Goal: Task Accomplishment & Management: Use online tool/utility

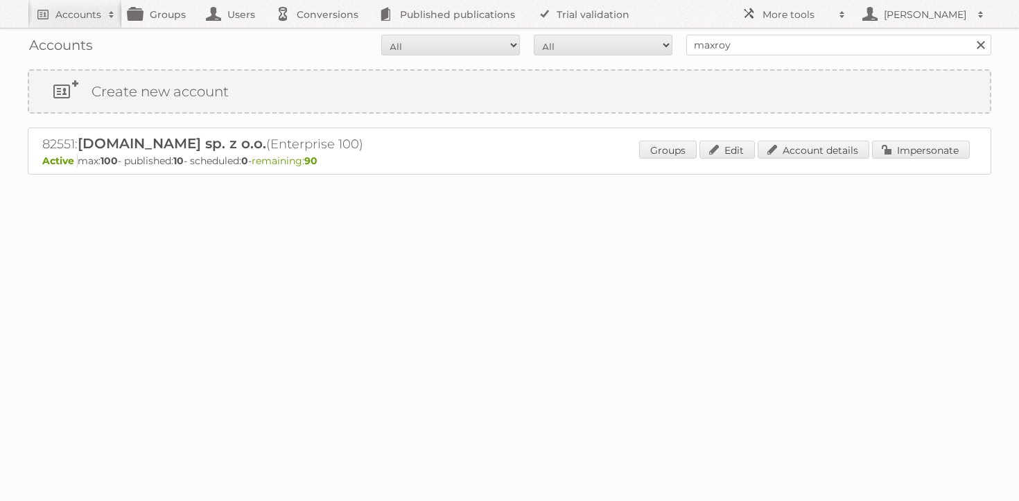
click at [726, 64] on div "Accounts All Active Expired Pending All Paid Trials Self service maxroy Search …" at bounding box center [509, 122] width 1019 height 244
click at [749, 44] on input "maxroy" at bounding box center [838, 45] width 305 height 21
type input "cheil"
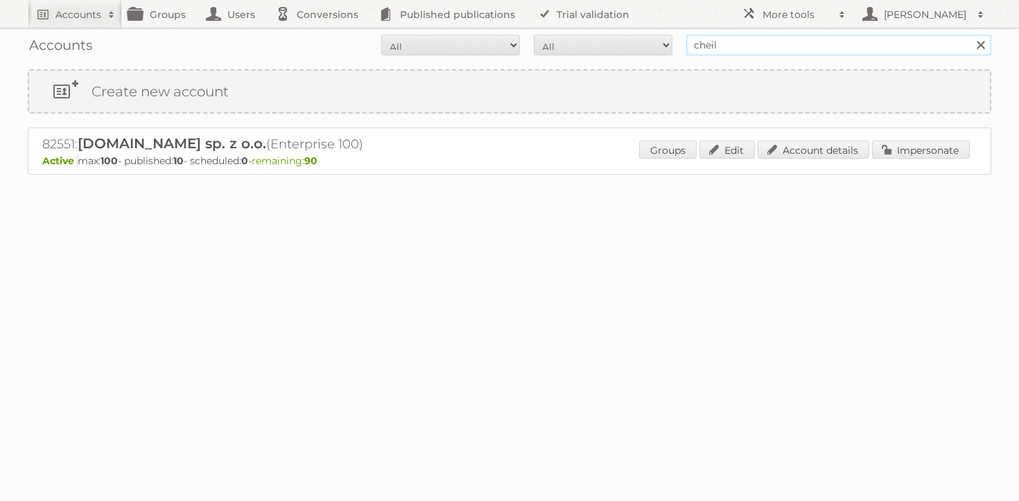
click at [970, 35] on input "Search" at bounding box center [980, 45] width 21 height 21
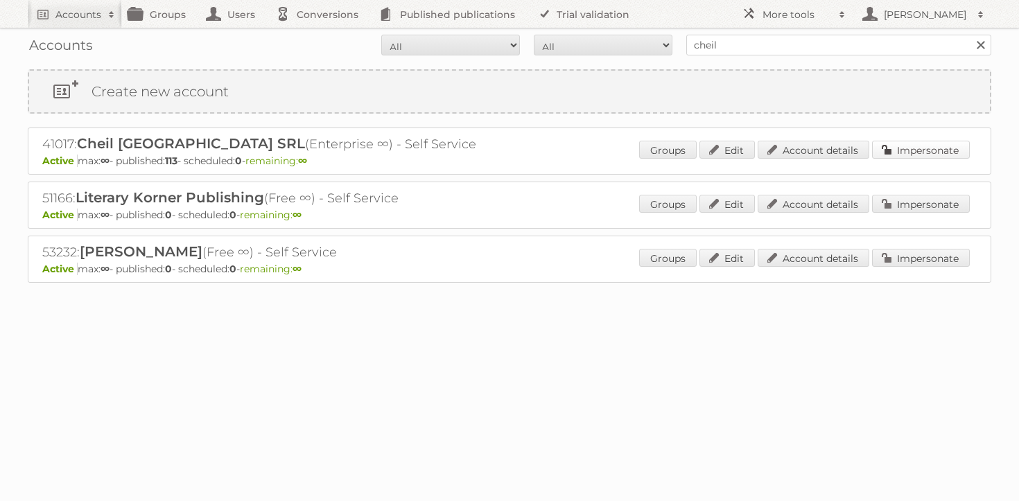
click at [911, 150] on link "Impersonate" at bounding box center [921, 150] width 98 height 18
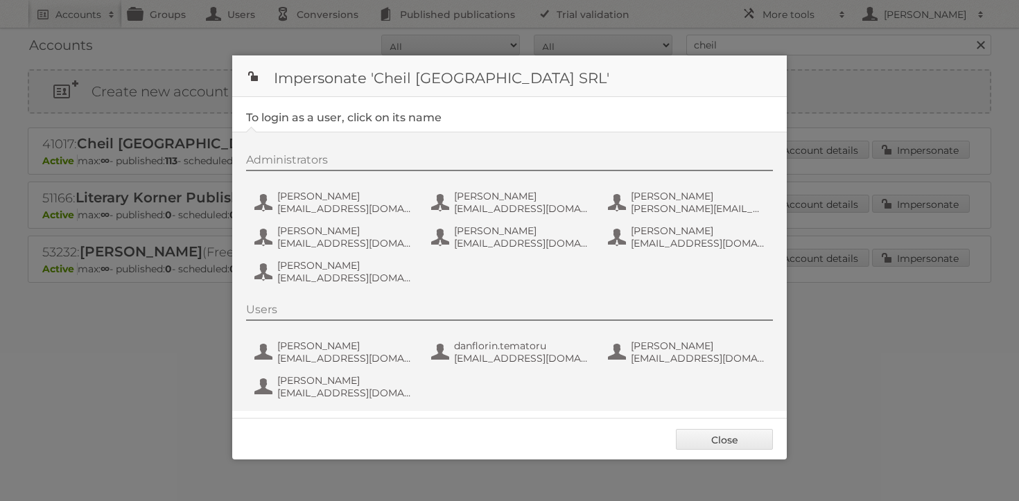
click at [345, 183] on div "Administrators Andrea Damian andrea_damian@supeco.ro Bogdan Lupu bogdan_lupu@ca…" at bounding box center [516, 221] width 541 height 136
click at [331, 196] on span "Andrea Damian" at bounding box center [344, 196] width 134 height 12
